Goal: Find specific page/section: Find specific page/section

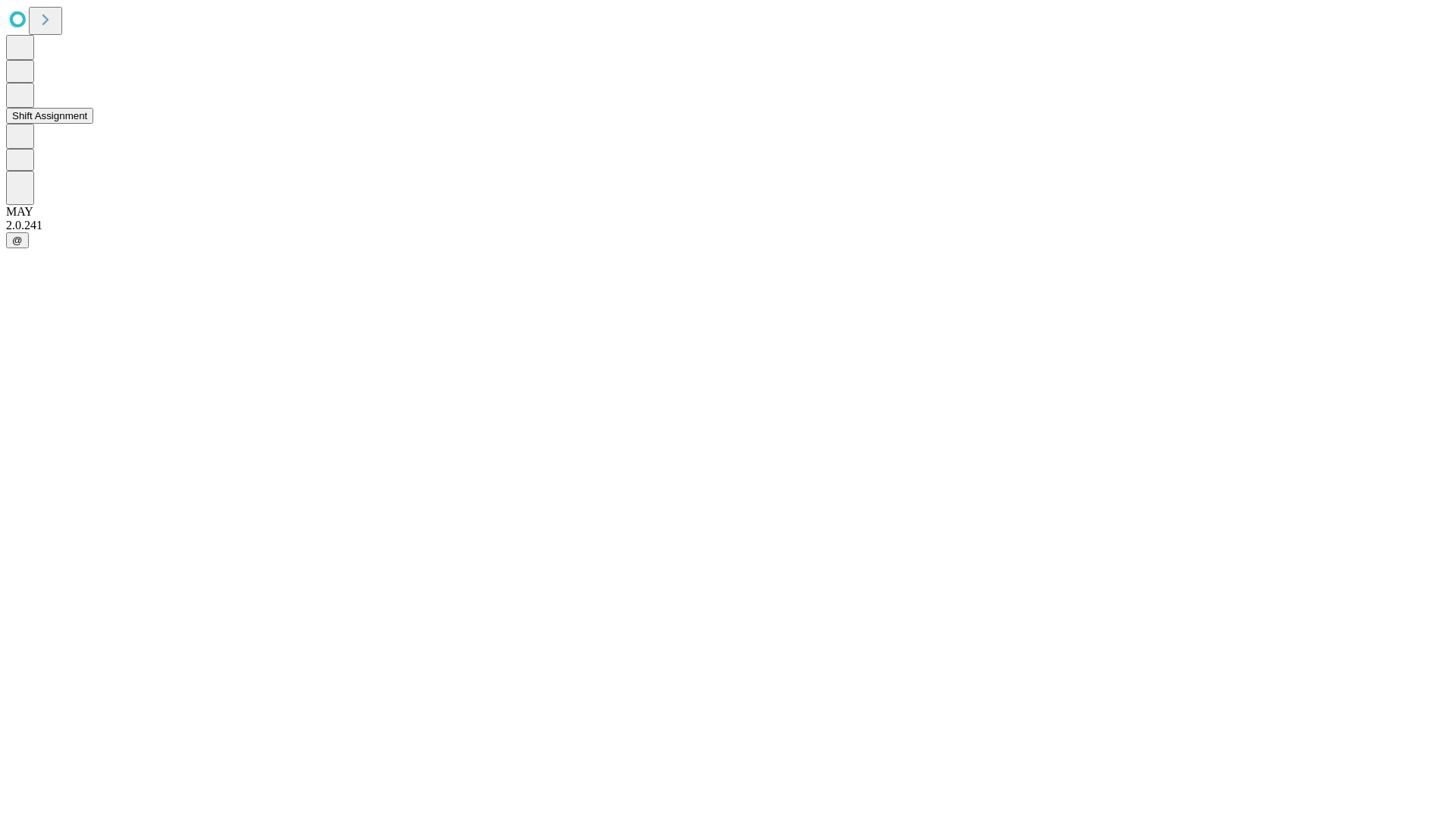
click at [93, 124] on button "Shift Assignment" at bounding box center [50, 115] width 87 height 16
